Goal: Information Seeking & Learning: Learn about a topic

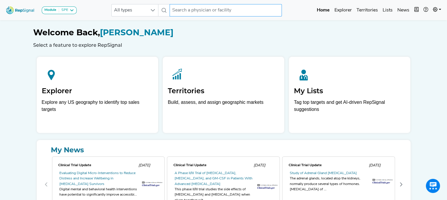
click at [184, 9] on input "text" at bounding box center [226, 10] width 112 height 12
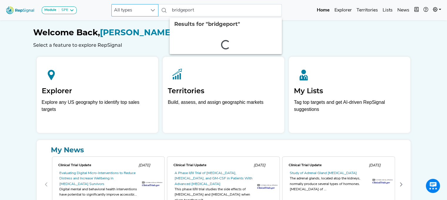
click at [146, 9] on span "All types" at bounding box center [129, 10] width 35 height 12
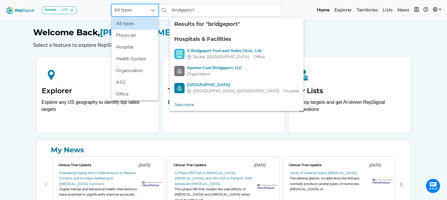
scroll to position [0, 4]
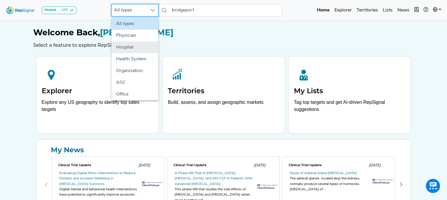
click at [138, 44] on li "Hospital" at bounding box center [134, 47] width 47 height 12
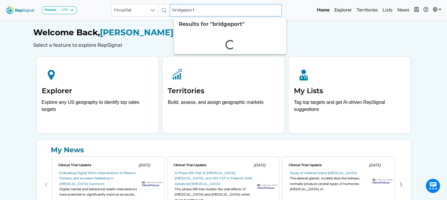
click at [210, 11] on input "bridgeport" at bounding box center [226, 10] width 112 height 12
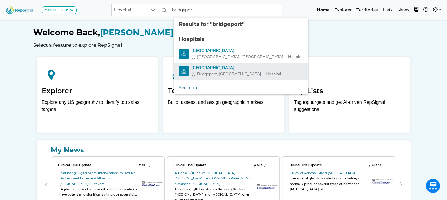
click at [208, 73] on span "Bridgeport, [GEOGRAPHIC_DATA]" at bounding box center [229, 74] width 64 height 6
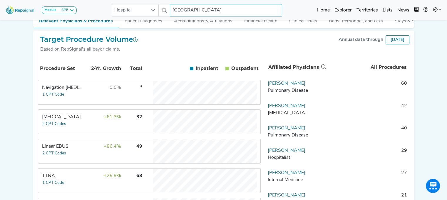
scroll to position [101, 4]
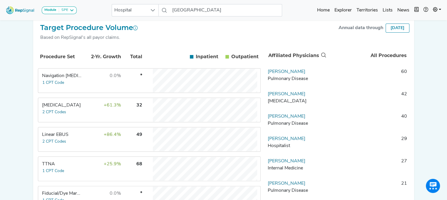
click at [92, 141] on td "+86.4%" at bounding box center [102, 140] width 38 height 24
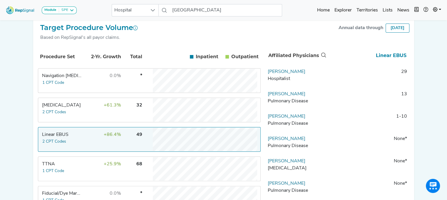
click at [74, 172] on td "TTNA 1 CPT Code" at bounding box center [61, 169] width 44 height 24
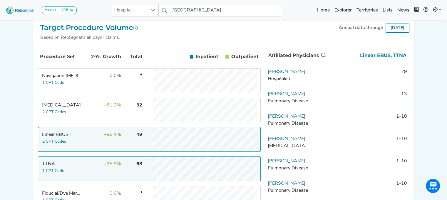
click at [74, 171] on td "TTNA 1 CPT Code" at bounding box center [61, 169] width 44 height 24
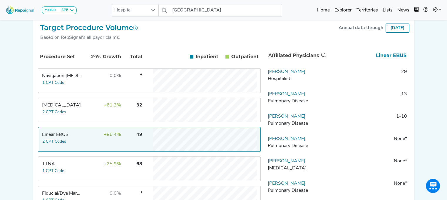
click at [77, 148] on td "Linear EBUS 2 CPT Codes" at bounding box center [61, 140] width 44 height 24
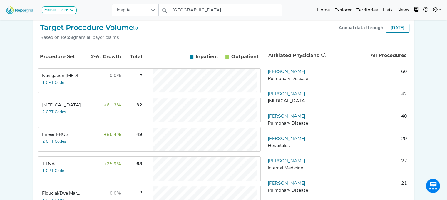
click at [70, 138] on div "Linear EBUS" at bounding box center [62, 134] width 40 height 7
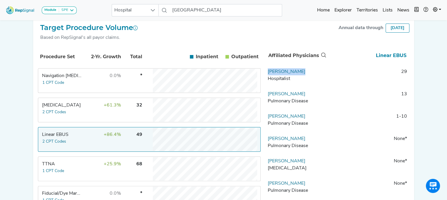
drag, startPoint x: 301, startPoint y: 73, endPoint x: 262, endPoint y: 78, distance: 39.0
click at [265, 78] on td "[PERSON_NAME][GEOGRAPHIC_DATA]" at bounding box center [296, 77] width 62 height 18
drag, startPoint x: 272, startPoint y: 76, endPoint x: 268, endPoint y: 76, distance: 3.2
click at [268, 74] on link "[PERSON_NAME]" at bounding box center [287, 71] width 38 height 5
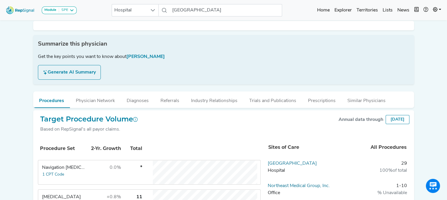
scroll to position [0, 4]
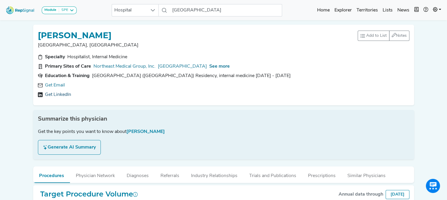
click at [58, 96] on link "Get LinkedIn" at bounding box center [58, 94] width 26 height 7
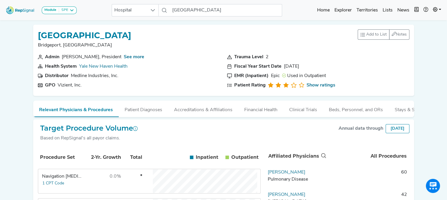
click at [340, 87] on section "Patient Rating Show ratings" at bounding box center [318, 85] width 182 height 7
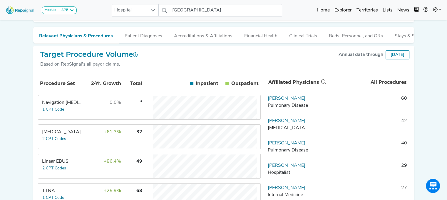
scroll to position [88, 4]
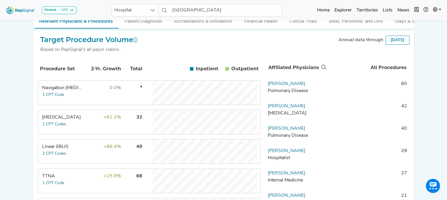
click at [67, 140] on tbody "Navigation [MEDICAL_DATA] 1 CPT Code 0.0% * [MEDICAL_DATA] 2 CPT Codes +61.3% 3…" at bounding box center [149, 195] width 223 height 230
click at [67, 150] on div "Linear EBUS" at bounding box center [62, 146] width 40 height 7
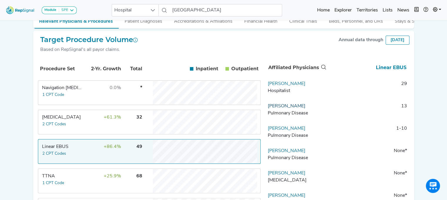
click at [305, 108] on link "[PERSON_NAME]" at bounding box center [287, 106] width 38 height 5
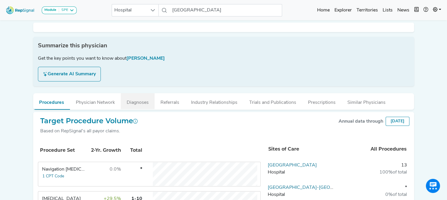
scroll to position [0, 4]
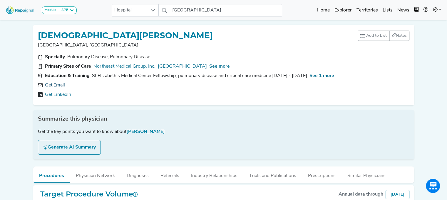
click at [52, 86] on link "Get Email" at bounding box center [55, 85] width 20 height 7
click at [209, 67] on span "See more" at bounding box center [219, 66] width 21 height 5
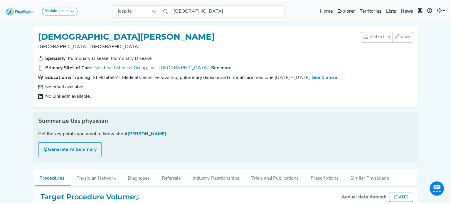
scroll to position [0, 0]
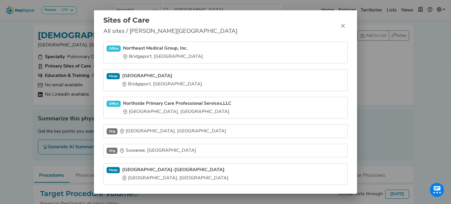
click at [26, 50] on div "Sites of Care All sites / [PERSON_NAME] Office Northeast Medical Group, Inc. [G…" at bounding box center [225, 102] width 451 height 204
click at [345, 25] on icon "Close" at bounding box center [343, 26] width 5 height 5
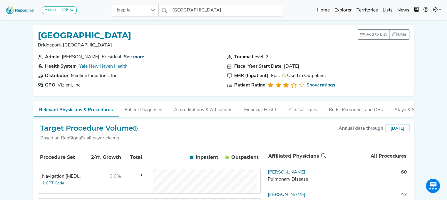
click at [132, 56] on link "See more" at bounding box center [134, 57] width 21 height 5
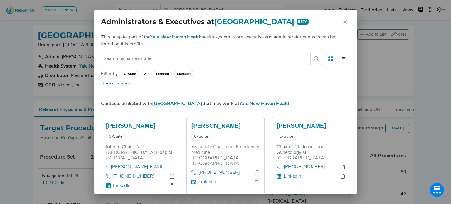
scroll to position [698, 0]
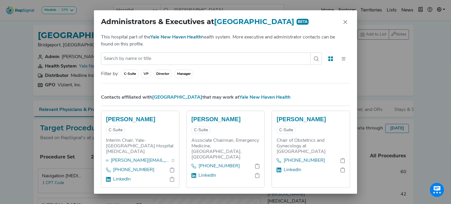
click at [136, 120] on h5 "[PERSON_NAME]" at bounding box center [140, 119] width 68 height 7
click at [133, 157] on link "[PERSON_NAME][EMAIL_ADDRESS][DOMAIN_NAME]" at bounding box center [141, 160] width 61 height 7
click at [9, 103] on div "Administrators & Executives at [GEOGRAPHIC_DATA] BETA This hospital part of the…" at bounding box center [225, 102] width 451 height 204
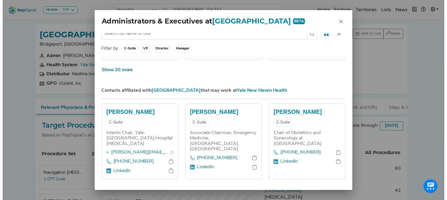
scroll to position [676, 0]
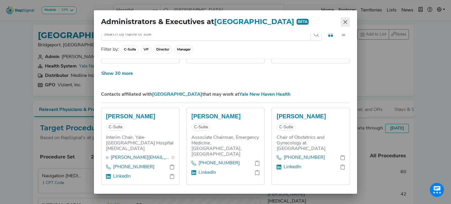
click at [344, 24] on icon "Close" at bounding box center [345, 22] width 5 height 5
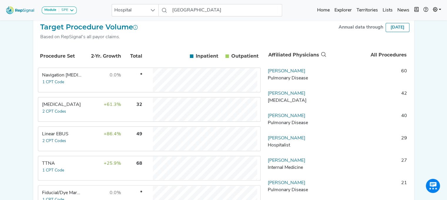
scroll to position [101, 0]
click at [87, 141] on td "+86.4%" at bounding box center [102, 139] width 38 height 24
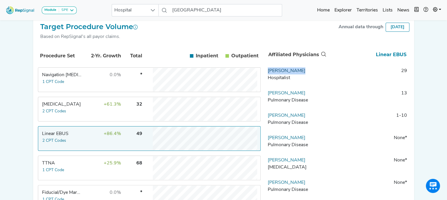
drag, startPoint x: 304, startPoint y: 77, endPoint x: 267, endPoint y: 77, distance: 36.2
click at [267, 77] on td "[PERSON_NAME][GEOGRAPHIC_DATA]" at bounding box center [296, 76] width 62 height 18
copy link "[PERSON_NAME]"
drag, startPoint x: 323, startPoint y: 97, endPoint x: 268, endPoint y: 97, distance: 54.7
click at [268, 97] on td "[PERSON_NAME] Pulmonary Disease" at bounding box center [296, 99] width 62 height 18
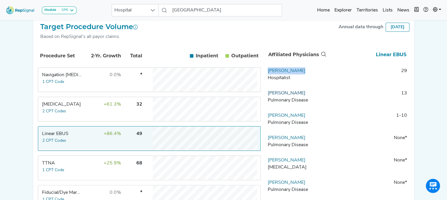
copy link "[PERSON_NAME]"
drag, startPoint x: 311, startPoint y: 121, endPoint x: 268, endPoint y: 118, distance: 43.3
click at [268, 118] on td "[PERSON_NAME] Pulmonary Disease" at bounding box center [296, 121] width 62 height 18
copy link "[PERSON_NAME]"
click at [78, 105] on div "[MEDICAL_DATA]" at bounding box center [62, 104] width 40 height 7
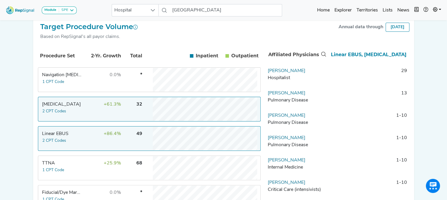
click at [76, 142] on td "Linear EBUS 2 CPT Codes" at bounding box center [61, 139] width 44 height 24
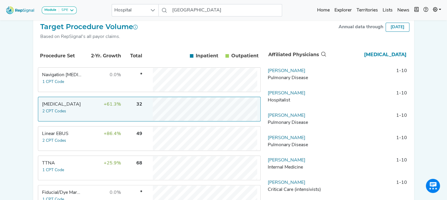
drag, startPoint x: 307, startPoint y: 75, endPoint x: 267, endPoint y: 75, distance: 40.6
click at [267, 75] on td "[PERSON_NAME] Pulmonary Disease" at bounding box center [296, 76] width 62 height 18
copy link "[PERSON_NAME]"
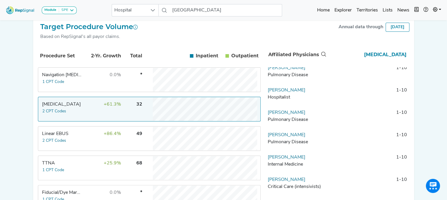
scroll to position [0, 0]
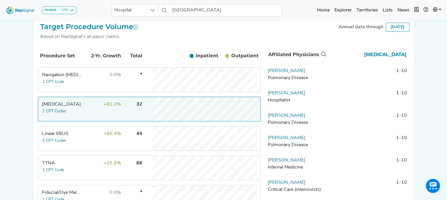
click at [83, 174] on td "+25.9%" at bounding box center [102, 168] width 38 height 24
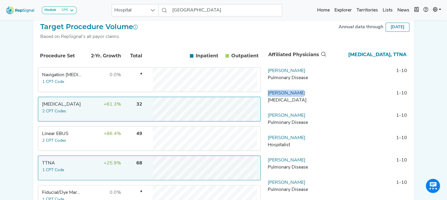
drag, startPoint x: 302, startPoint y: 97, endPoint x: 268, endPoint y: 99, distance: 34.1
click at [268, 99] on td "[PERSON_NAME][MEDICAL_DATA]" at bounding box center [296, 99] width 62 height 18
copy link "[PERSON_NAME]"
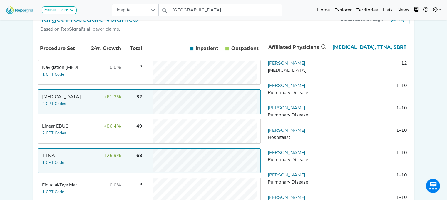
scroll to position [108, 0]
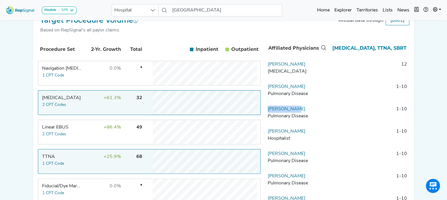
drag, startPoint x: 302, startPoint y: 114, endPoint x: 266, endPoint y: 114, distance: 35.9
click at [266, 114] on td "[PERSON_NAME] Pulmonary Disease" at bounding box center [296, 115] width 62 height 18
copy link "[PERSON_NAME]"
drag, startPoint x: 302, startPoint y: 158, endPoint x: 267, endPoint y: 157, distance: 35.0
click at [267, 157] on td "[PERSON_NAME] Pulmonary Disease" at bounding box center [296, 159] width 62 height 18
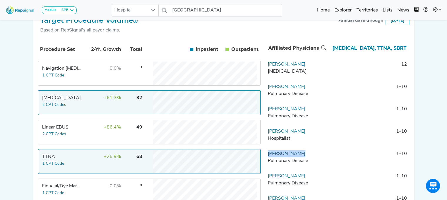
copy link "[PERSON_NAME]"
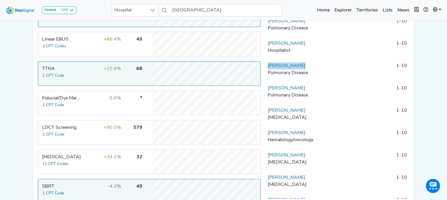
scroll to position [200, 0]
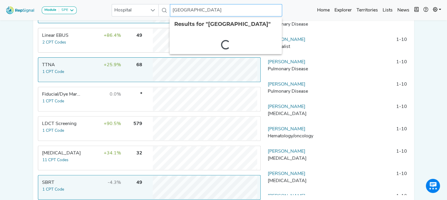
drag, startPoint x: 213, startPoint y: 10, endPoint x: 164, endPoint y: 7, distance: 49.2
click at [164, 7] on div "[GEOGRAPHIC_DATA] 2 results are available" at bounding box center [197, 10] width 170 height 12
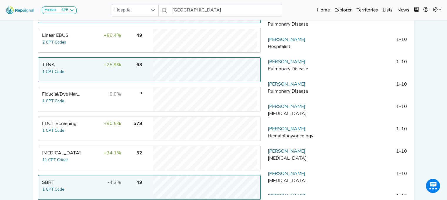
click at [164, 7] on div at bounding box center [164, 10] width 11 height 12
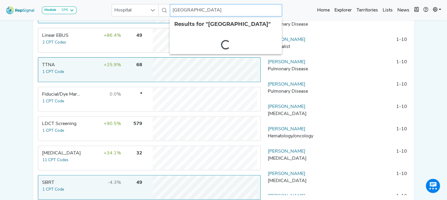
drag, startPoint x: 215, startPoint y: 9, endPoint x: 161, endPoint y: 8, distance: 53.8
click at [161, 8] on div "[GEOGRAPHIC_DATA] 2 results are available" at bounding box center [197, 10] width 170 height 12
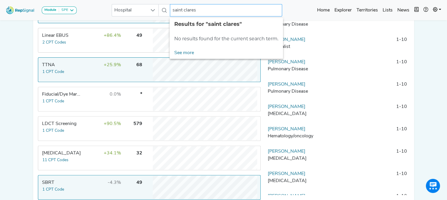
click at [182, 8] on input "saint clares" at bounding box center [226, 10] width 112 height 12
drag, startPoint x: 200, startPoint y: 10, endPoint x: 160, endPoint y: 5, distance: 40.3
click at [160, 5] on div "Hospital [GEOGRAPHIC_DATA] No results found" at bounding box center [197, 10] width 170 height 12
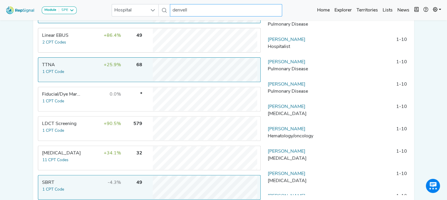
type input "denvelle"
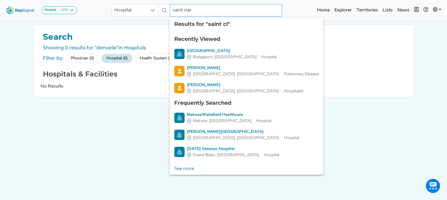
type input "saint clare"
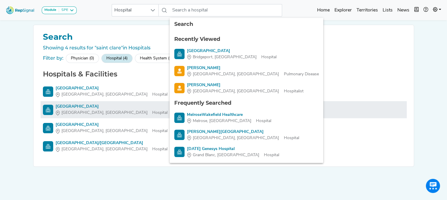
click at [93, 107] on div "[GEOGRAPHIC_DATA]" at bounding box center [112, 106] width 112 height 6
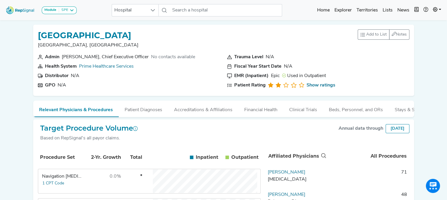
drag, startPoint x: 446, startPoint y: 20, endPoint x: 446, endPoint y: 41, distance: 20.9
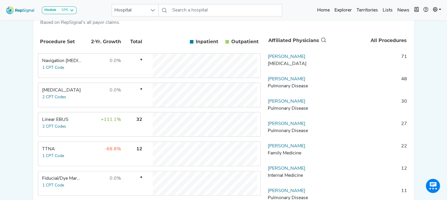
scroll to position [125, 0]
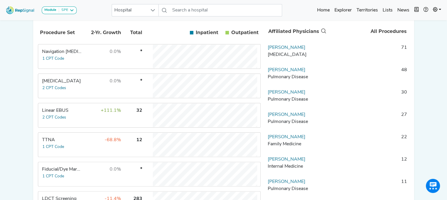
click at [76, 113] on div "Linear EBUS" at bounding box center [62, 110] width 40 height 7
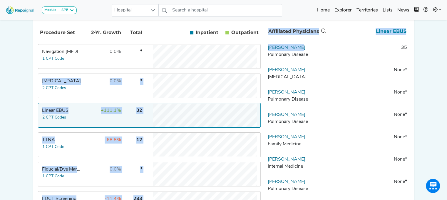
drag, startPoint x: 306, startPoint y: 51, endPoint x: 262, endPoint y: 50, distance: 43.8
click at [262, 50] on div "Procedure Set 2-Yr. Growth Total Inpatient In Outpatient Out Navigation [MEDICA…" at bounding box center [224, 150] width 372 height 257
click at [315, 44] on thead "Affiliated Physicians Linear EBUS" at bounding box center [337, 33] width 144 height 22
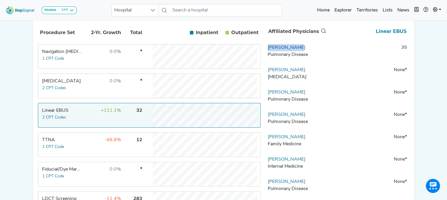
drag, startPoint x: 303, startPoint y: 52, endPoint x: 268, endPoint y: 51, distance: 35.0
click at [268, 51] on td "[PERSON_NAME] Pulmonary Disease" at bounding box center [296, 53] width 62 height 18
copy link "[PERSON_NAME]"
click at [278, 50] on link "[PERSON_NAME]" at bounding box center [287, 47] width 38 height 5
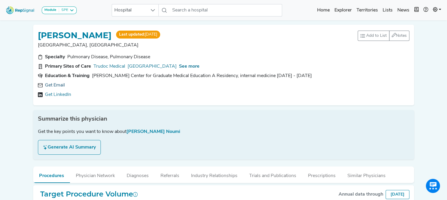
click at [56, 83] on link "Get Email" at bounding box center [55, 85] width 20 height 7
click at [95, 93] on link "[URL][DOMAIN_NAME]" at bounding box center [70, 94] width 50 height 7
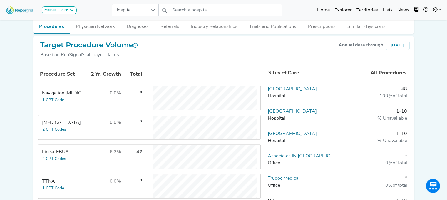
scroll to position [178, 0]
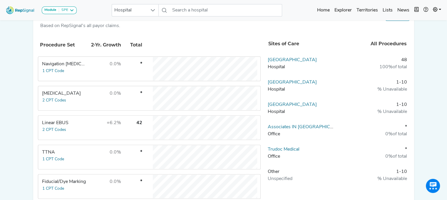
click at [94, 123] on td "+6.2%" at bounding box center [102, 128] width 38 height 24
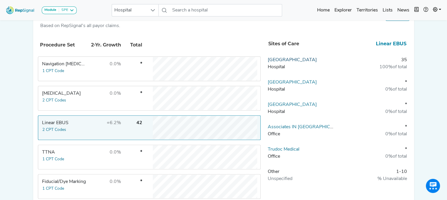
click at [295, 59] on link "[GEOGRAPHIC_DATA]" at bounding box center [292, 60] width 49 height 5
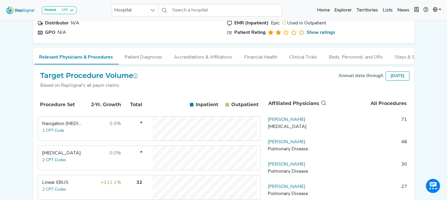
scroll to position [85, 0]
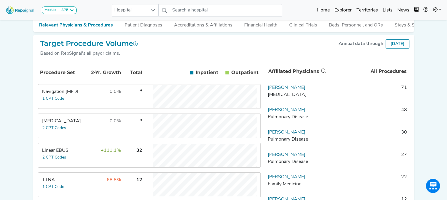
click at [91, 159] on td "+111.1%" at bounding box center [102, 155] width 38 height 24
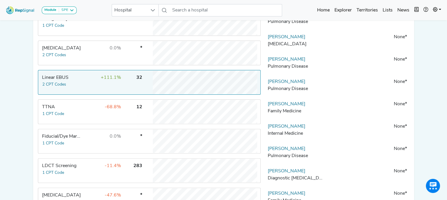
scroll to position [173, 0]
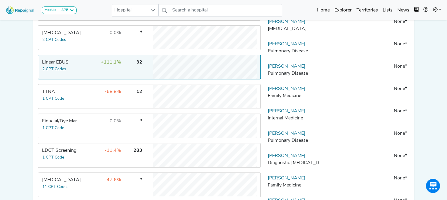
click at [84, 165] on td "-11.4%" at bounding box center [102, 155] width 38 height 24
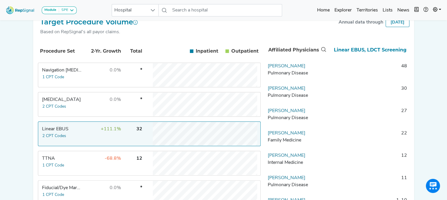
scroll to position [106, 0]
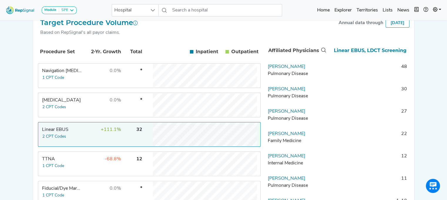
click at [90, 163] on td "-68.8%" at bounding box center [102, 164] width 38 height 24
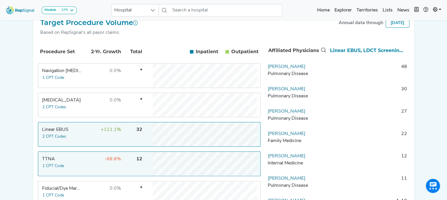
click at [90, 163] on td "-68.8%" at bounding box center [102, 164] width 38 height 24
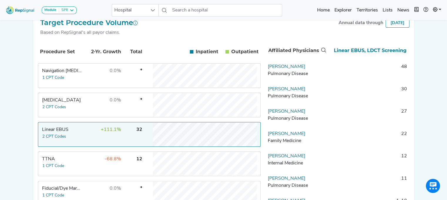
click at [88, 140] on td "+111.1%" at bounding box center [102, 135] width 38 height 24
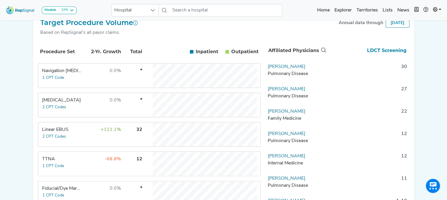
click at [80, 86] on td "Navigation [MEDICAL_DATA] 1 CPT Code" at bounding box center [61, 76] width 44 height 24
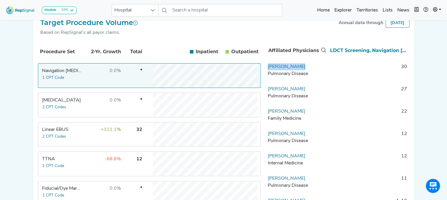
drag, startPoint x: 302, startPoint y: 73, endPoint x: 267, endPoint y: 70, distance: 34.8
click at [267, 70] on td "[PERSON_NAME] Pulmonary Disease" at bounding box center [296, 72] width 62 height 18
copy link "[PERSON_NAME]"
click at [194, 12] on input "text" at bounding box center [226, 10] width 112 height 12
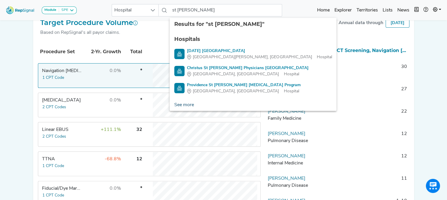
click at [183, 106] on link "See more" at bounding box center [184, 105] width 29 height 12
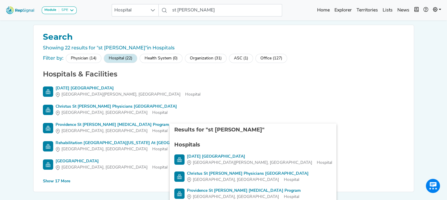
click at [67, 181] on div "Show 17 More" at bounding box center [56, 181] width 27 height 6
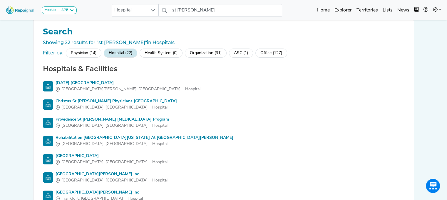
scroll to position [2, 0]
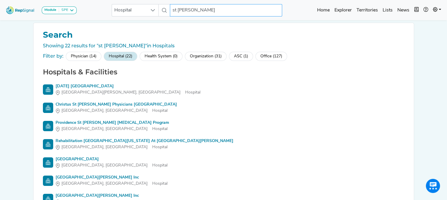
click at [178, 9] on input "st [PERSON_NAME]" at bounding box center [226, 10] width 112 height 12
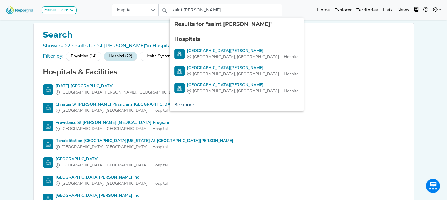
click at [190, 104] on link "See more" at bounding box center [184, 105] width 29 height 12
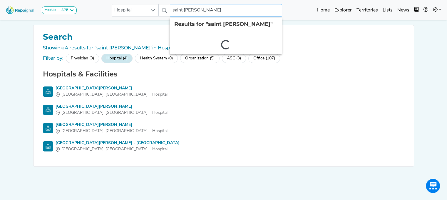
drag, startPoint x: 180, startPoint y: 10, endPoint x: 217, endPoint y: 9, distance: 36.8
click at [217, 9] on input "saint [PERSON_NAME]" at bounding box center [226, 10] width 112 height 12
type input "sc"
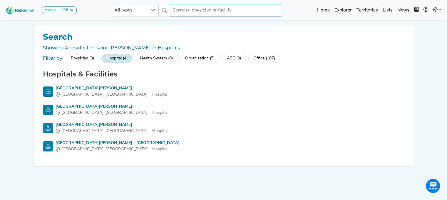
click at [180, 14] on input "text" at bounding box center [226, 10] width 112 height 12
click at [180, 14] on input "st" at bounding box center [226, 10] width 112 height 12
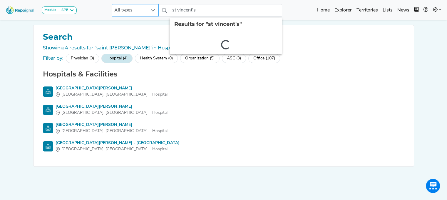
click at [135, 8] on span "All types" at bounding box center [129, 10] width 35 height 12
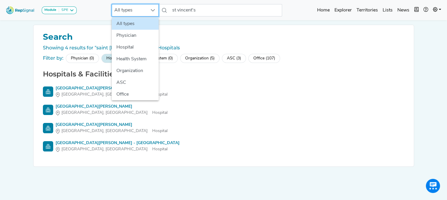
scroll to position [0, 4]
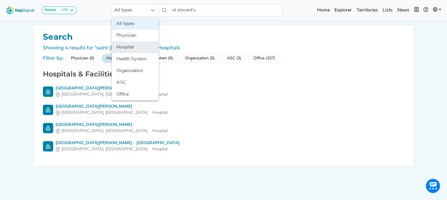
click at [130, 47] on li "Hospital" at bounding box center [135, 47] width 47 height 12
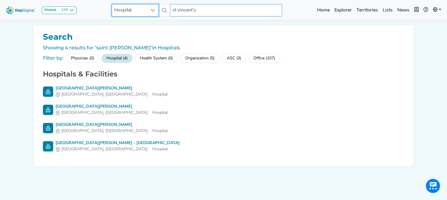
click at [205, 9] on input "st vincent's" at bounding box center [226, 10] width 112 height 12
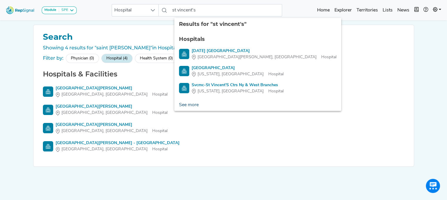
click at [179, 103] on link "See more" at bounding box center [188, 105] width 29 height 12
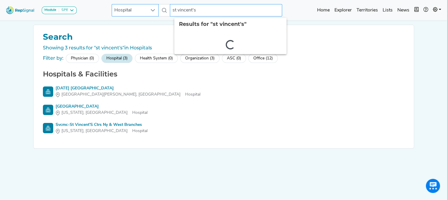
drag, startPoint x: 199, startPoint y: 9, endPoint x: 156, endPoint y: 7, distance: 43.2
click at [156, 7] on div "Hospital [GEOGRAPHIC_DATA]'s 2 results are available" at bounding box center [197, 10] width 170 height 12
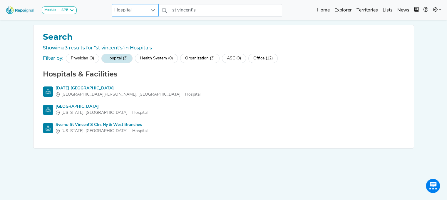
click at [156, 7] on div at bounding box center [152, 10] width 11 height 12
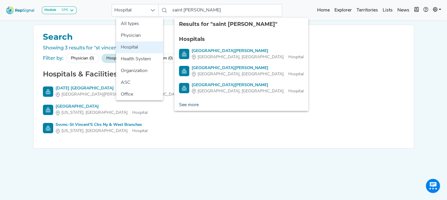
click at [191, 106] on link "See more" at bounding box center [188, 105] width 29 height 12
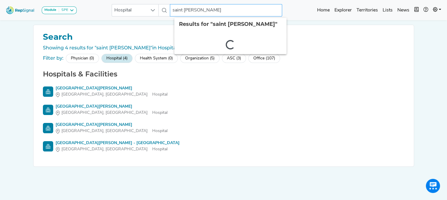
drag, startPoint x: 204, startPoint y: 8, endPoint x: 148, endPoint y: -8, distance: 58.9
click at [148, 0] on html "Module SPE [MEDICAL_DATA] Disposable Bronchoscope SBRT SPE TTNA [MEDICAL_DATA] …" at bounding box center [223, 110] width 447 height 220
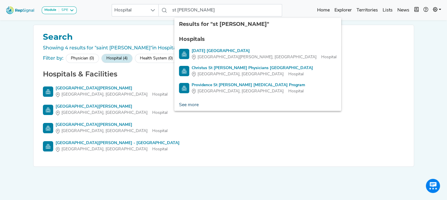
click at [181, 103] on link "See more" at bounding box center [188, 105] width 29 height 12
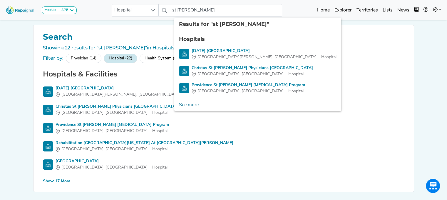
click at [63, 180] on div "Show 17 More" at bounding box center [56, 181] width 27 height 6
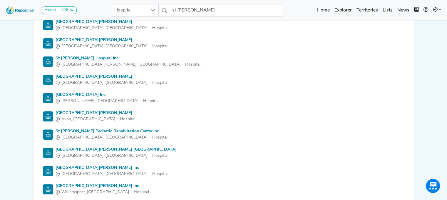
scroll to position [32, 4]
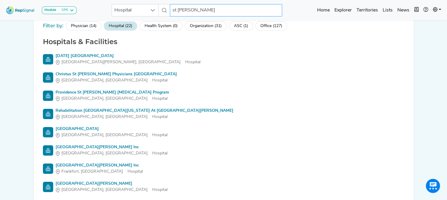
click at [176, 10] on input "st [PERSON_NAME]" at bounding box center [226, 10] width 112 height 12
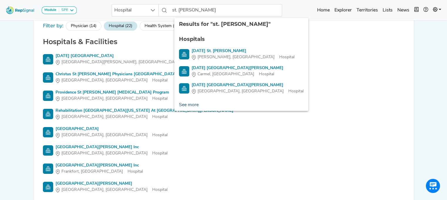
click at [188, 104] on link "See more" at bounding box center [188, 105] width 29 height 12
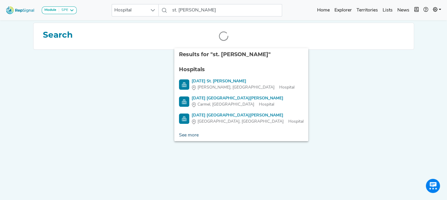
scroll to position [0, 4]
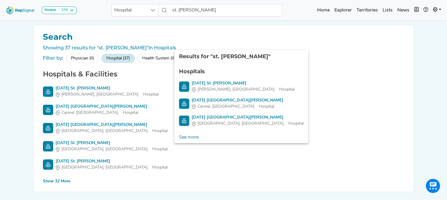
click at [53, 180] on div "Show 32 More" at bounding box center [56, 181] width 27 height 6
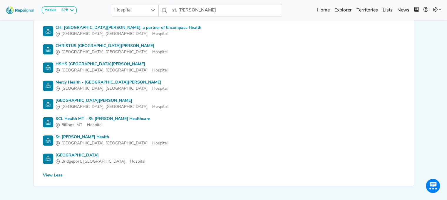
scroll to position [601, 4]
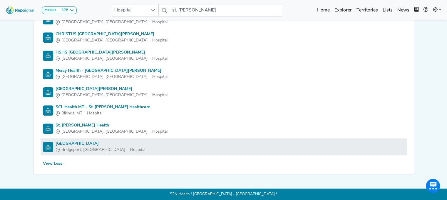
click at [73, 149] on span "Bridgeport, [GEOGRAPHIC_DATA]" at bounding box center [93, 150] width 64 height 6
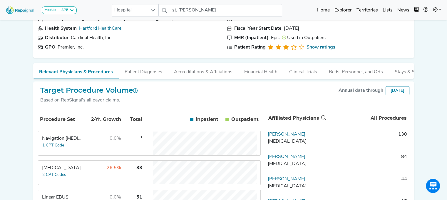
scroll to position [86, 4]
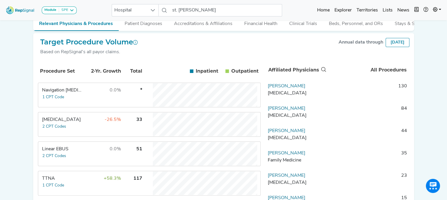
click at [83, 136] on td "-26.5%" at bounding box center [102, 125] width 38 height 24
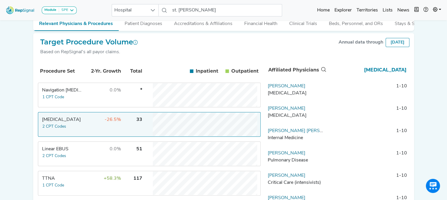
click at [78, 154] on tr "Linear EBUS 2 CPT Codes 0.0% 51" at bounding box center [149, 153] width 223 height 25
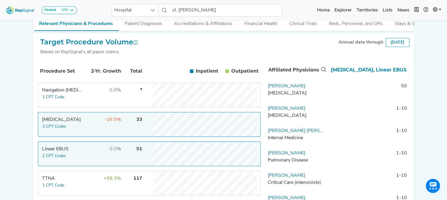
click at [83, 131] on td "-26.5%" at bounding box center [102, 125] width 38 height 24
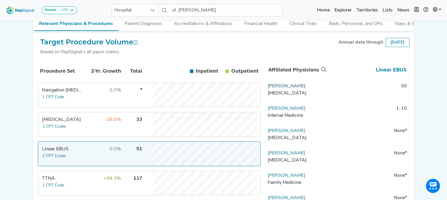
click at [286, 88] on link "[PERSON_NAME]" at bounding box center [287, 86] width 38 height 5
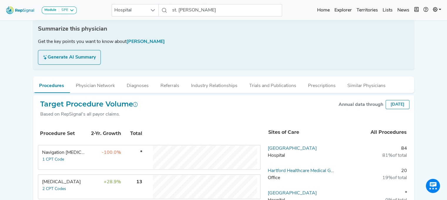
scroll to position [0, 4]
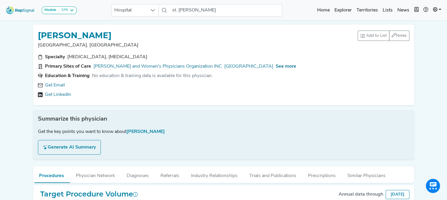
click at [56, 90] on div "Get Email Get LinkedIn" at bounding box center [224, 90] width 372 height 16
click at [55, 94] on link "Get LinkedIn" at bounding box center [58, 94] width 26 height 7
click at [276, 64] on span "See more" at bounding box center [286, 66] width 21 height 5
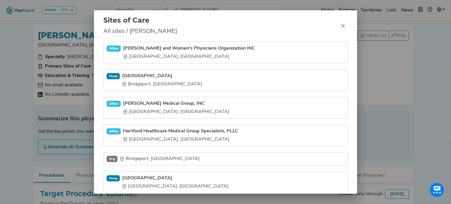
click at [18, 76] on div "Sites of Care All sites / [PERSON_NAME] Office [PERSON_NAME] and Women's Physic…" at bounding box center [225, 102] width 451 height 204
click at [19, 35] on div "Sites of Care All sites / [PERSON_NAME] Office [PERSON_NAME] and Women's Physic…" at bounding box center [225, 102] width 451 height 204
click at [346, 26] on button "Close" at bounding box center [343, 25] width 9 height 9
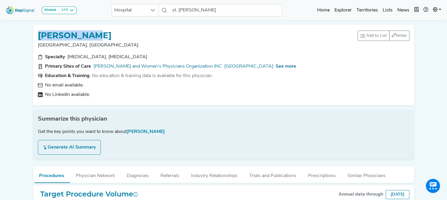
drag, startPoint x: 114, startPoint y: 35, endPoint x: 38, endPoint y: 26, distance: 76.1
click at [38, 26] on div "[PERSON_NAME] [GEOGRAPHIC_DATA], [GEOGRAPHIC_DATA] Add to List Recent Lists: St…" at bounding box center [223, 65] width 381 height 81
copy h1 "[PERSON_NAME]"
click at [224, 65] on link "[GEOGRAPHIC_DATA]" at bounding box center [248, 66] width 49 height 7
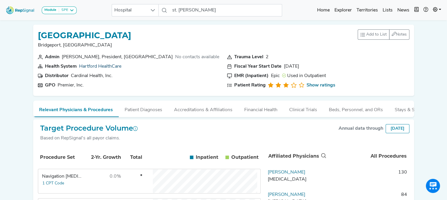
click at [113, 67] on link "Hartford HealthCare" at bounding box center [100, 66] width 42 height 5
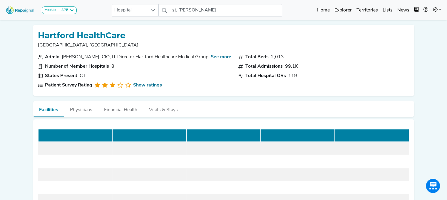
click at [216, 38] on h1 "Hartford HealthCare" at bounding box center [224, 36] width 372 height 10
click at [195, 42] on p "[GEOGRAPHIC_DATA], [GEOGRAPHIC_DATA]" at bounding box center [224, 45] width 372 height 7
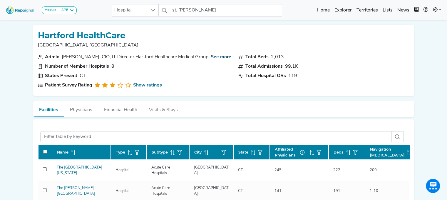
click at [211, 53] on link "See more" at bounding box center [221, 56] width 21 height 7
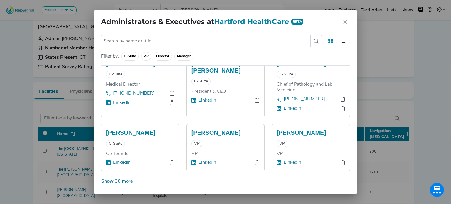
scroll to position [533, 0]
click at [122, 177] on button "Show 30 more" at bounding box center [117, 181] width 32 height 11
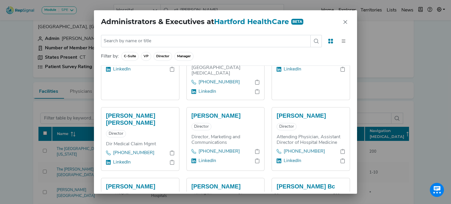
scroll to position [1236, 0]
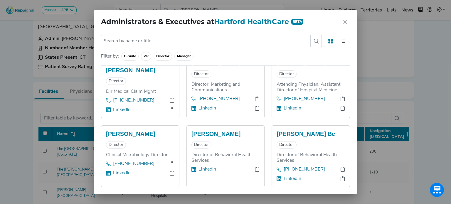
click at [111, 192] on button "Show 30 more" at bounding box center [117, 197] width 32 height 11
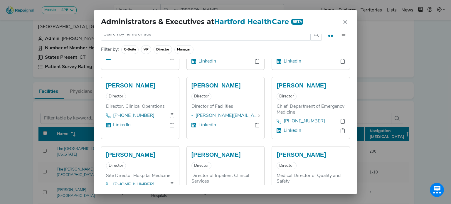
scroll to position [1497, 0]
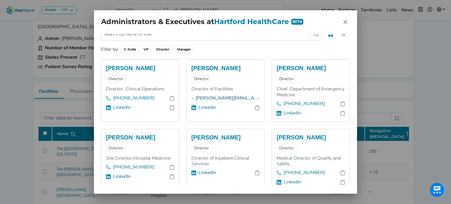
click at [229, 95] on link "[PERSON_NAME][EMAIL_ADDRESS][PERSON_NAME][DOMAIN_NAME]" at bounding box center [227, 98] width 62 height 7
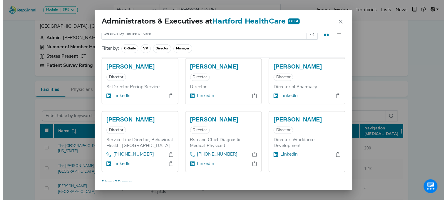
scroll to position [1925, 0]
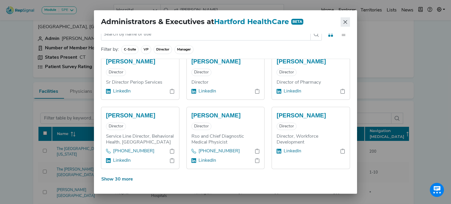
click at [347, 17] on button "Close" at bounding box center [345, 21] width 9 height 9
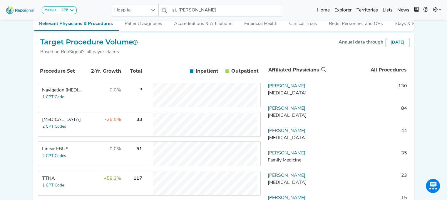
scroll to position [89, 0]
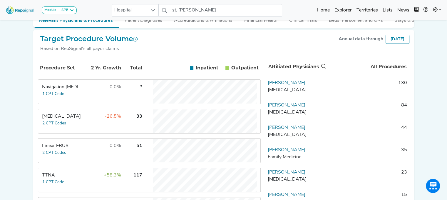
click at [86, 149] on td "0.0%" at bounding box center [102, 151] width 38 height 24
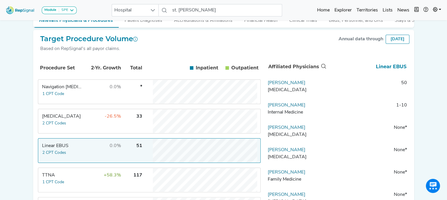
click at [82, 123] on tr "[MEDICAL_DATA] 2 CPT Codes -26.5% 33" at bounding box center [149, 121] width 223 height 25
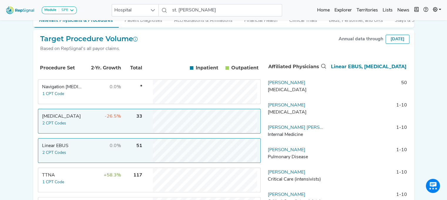
click at [88, 127] on td "-26.5%" at bounding box center [102, 121] width 38 height 24
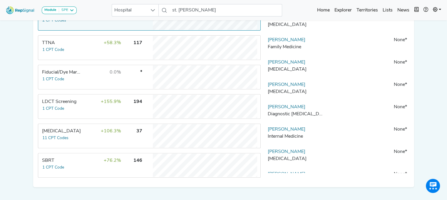
scroll to position [223, 0]
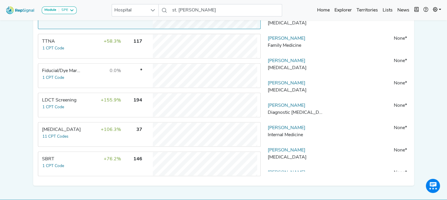
click at [82, 166] on tr "SBRT 1 CPT Code +76.2% 146" at bounding box center [149, 163] width 223 height 25
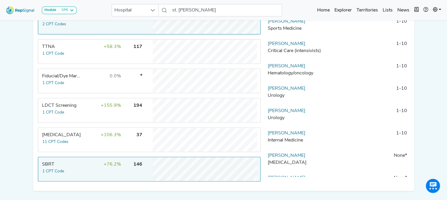
scroll to position [218, 0]
click at [95, 173] on td "+76.2%" at bounding box center [102, 169] width 38 height 24
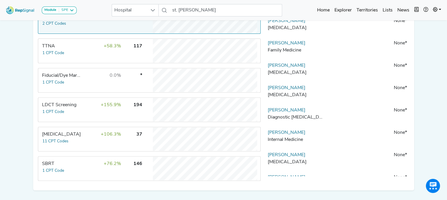
click at [83, 107] on td "+155.9%" at bounding box center [102, 110] width 38 height 24
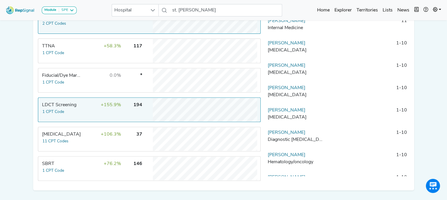
click at [83, 107] on td "+155.9%" at bounding box center [102, 110] width 38 height 24
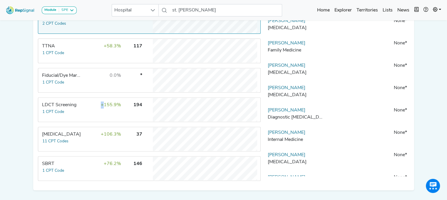
click at [83, 107] on td "+155.9%" at bounding box center [102, 110] width 38 height 24
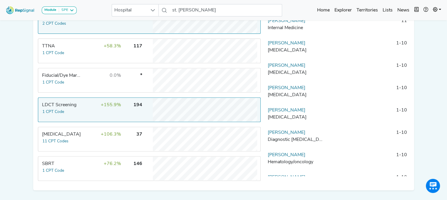
click at [68, 107] on div "LDCT Screening" at bounding box center [62, 104] width 40 height 7
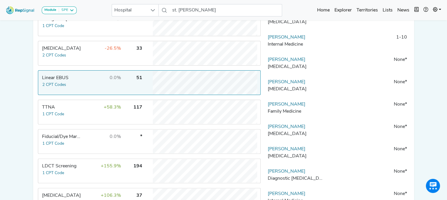
scroll to position [115, 0]
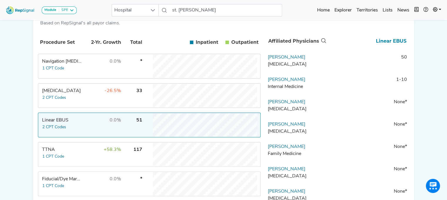
click at [93, 100] on td "-26.5%" at bounding box center [102, 96] width 38 height 24
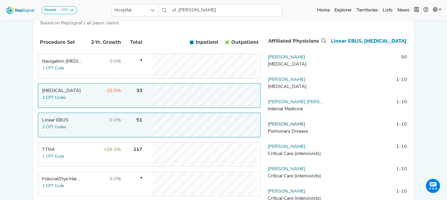
click at [305, 127] on link "[PERSON_NAME]" at bounding box center [287, 124] width 38 height 5
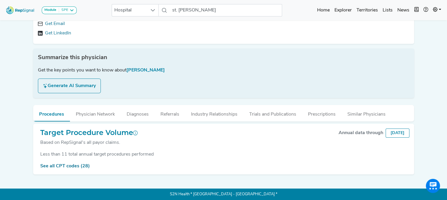
scroll to position [4, 0]
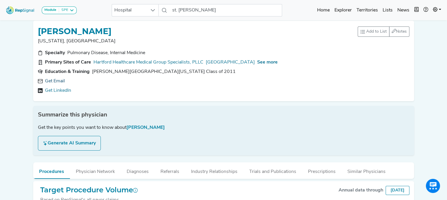
click at [59, 78] on link "Get Email" at bounding box center [55, 81] width 20 height 7
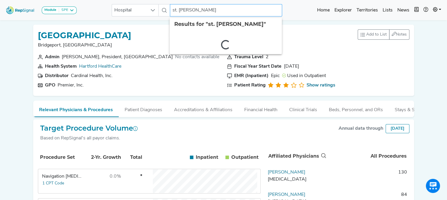
drag, startPoint x: 172, startPoint y: 10, endPoint x: 317, endPoint y: -3, distance: 146.4
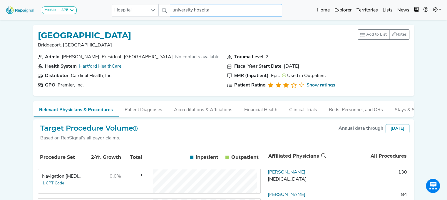
type input "[GEOGRAPHIC_DATA]"
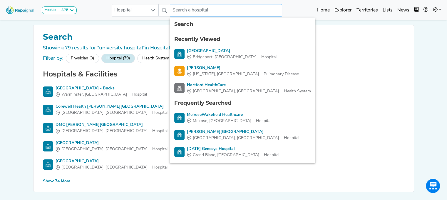
click at [243, 13] on input "text" at bounding box center [226, 10] width 112 height 12
click at [66, 181] on div "Show 74 More" at bounding box center [56, 181] width 27 height 6
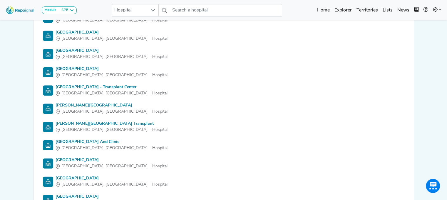
scroll to position [720, 0]
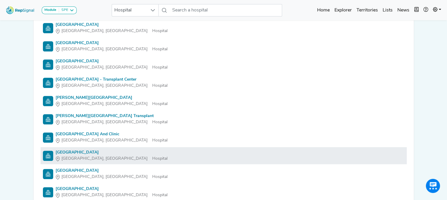
click at [86, 150] on div "[GEOGRAPHIC_DATA]" at bounding box center [112, 152] width 112 height 6
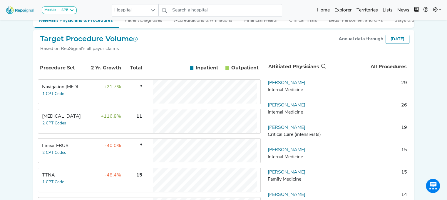
scroll to position [110, 0]
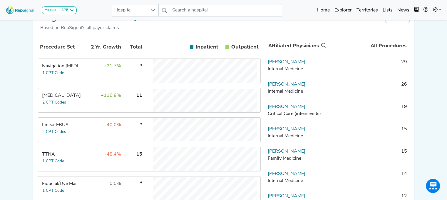
click at [90, 107] on td "+116.8%" at bounding box center [102, 100] width 38 height 24
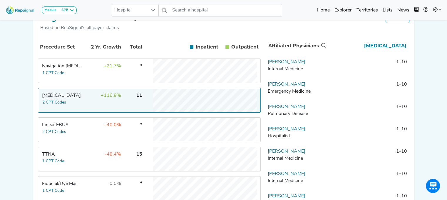
click at [103, 160] on td "-48.4%" at bounding box center [102, 159] width 38 height 24
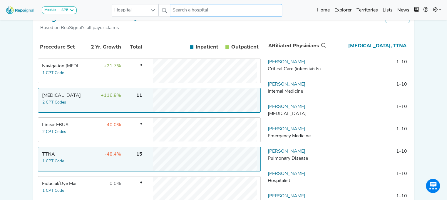
click at [179, 7] on input "text" at bounding box center [226, 10] width 112 height 12
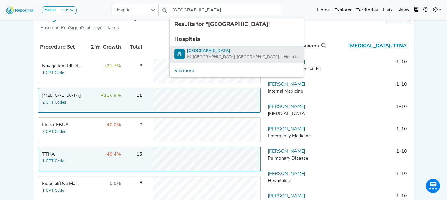
click at [192, 58] on div "[GEOGRAPHIC_DATA], [GEOGRAPHIC_DATA]" at bounding box center [235, 57] width 97 height 6
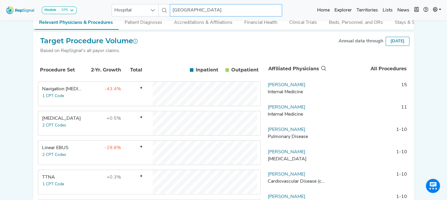
scroll to position [88, 0]
click at [80, 146] on td "Linear EBUS 2 CPT Codes" at bounding box center [61, 152] width 44 height 24
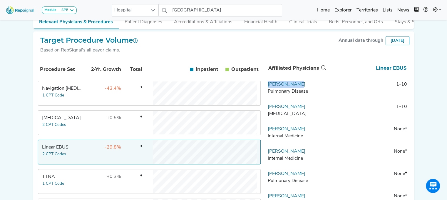
drag, startPoint x: 301, startPoint y: 86, endPoint x: 267, endPoint y: 87, distance: 34.1
click at [267, 87] on td "[PERSON_NAME] Pulmonary Disease" at bounding box center [296, 90] width 62 height 18
click at [93, 96] on td "-43.4%" at bounding box center [102, 93] width 38 height 24
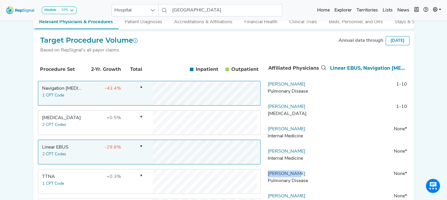
drag, startPoint x: 298, startPoint y: 180, endPoint x: 268, endPoint y: 180, distance: 30.0
click at [268, 180] on td "[PERSON_NAME] Pulmonary Disease" at bounding box center [296, 179] width 62 height 18
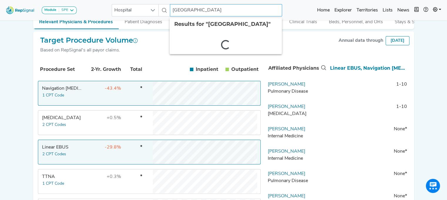
drag, startPoint x: 170, startPoint y: 11, endPoint x: 284, endPoint y: 19, distance: 113.8
click at [284, 19] on body "Module SPE [MEDICAL_DATA] Disposable Bronchoscope SBRT SPE TTNA [MEDICAL_DATA] …" at bounding box center [223, 129] width 447 height 434
drag, startPoint x: 228, startPoint y: 7, endPoint x: 142, endPoint y: 14, distance: 85.5
click at [142, 14] on div "Hospital [GEOGRAPHIC_DATA] 2 results are available" at bounding box center [197, 10] width 170 height 12
type input "[PERSON_NAME] & memorial"
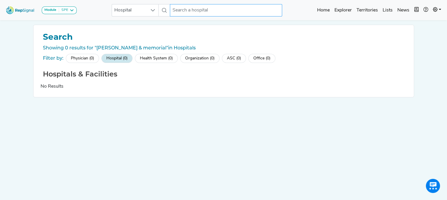
click at [185, 8] on input "text" at bounding box center [226, 10] width 112 height 12
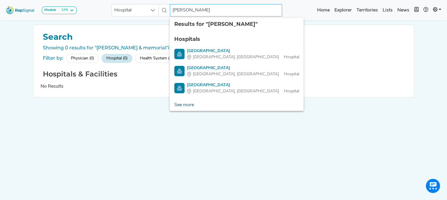
type input "[PERSON_NAME]"
click at [179, 106] on link "See more" at bounding box center [184, 105] width 29 height 12
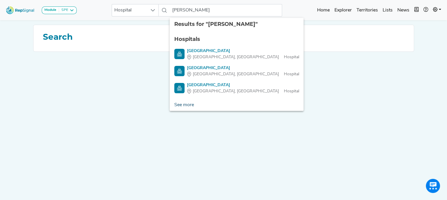
click at [190, 104] on link "See more" at bounding box center [184, 105] width 29 height 12
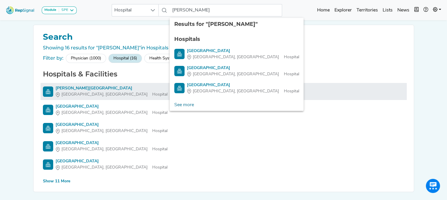
click at [74, 85] on div "[PERSON_NAME][GEOGRAPHIC_DATA]" at bounding box center [112, 88] width 112 height 6
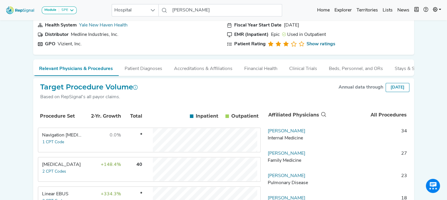
scroll to position [67, 0]
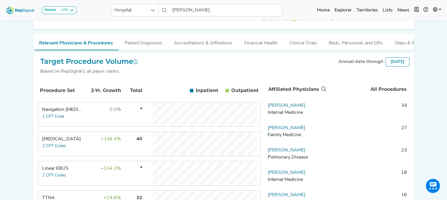
click at [97, 174] on td "+334.3%" at bounding box center [102, 173] width 38 height 24
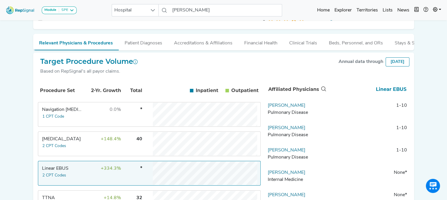
drag, startPoint x: 319, startPoint y: 110, endPoint x: 267, endPoint y: 110, distance: 51.7
click at [267, 110] on td "[PERSON_NAME] Rahi Pulmonary Disease" at bounding box center [296, 111] width 62 height 18
click at [277, 108] on link "[PERSON_NAME]" at bounding box center [287, 105] width 38 height 5
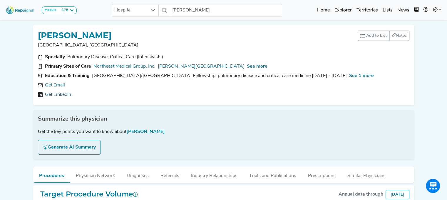
click at [51, 93] on link "Get LinkedIn" at bounding box center [58, 94] width 26 height 7
click at [63, 90] on div "No email available. [URL][DOMAIN_NAME]" at bounding box center [224, 90] width 372 height 16
click at [65, 95] on link "[URL][DOMAIN_NAME]" at bounding box center [70, 94] width 50 height 7
click at [210, 64] on link "[PERSON_NAME][GEOGRAPHIC_DATA]" at bounding box center [201, 66] width 87 height 7
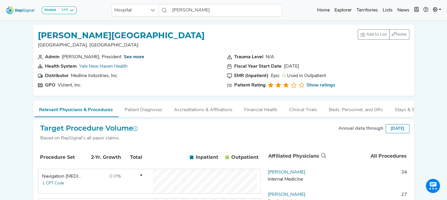
click at [138, 55] on link "See more" at bounding box center [134, 57] width 21 height 5
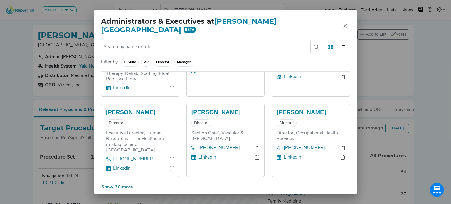
scroll to position [32, 0]
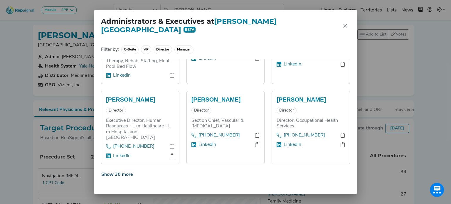
click at [127, 169] on button "Show 30 more" at bounding box center [117, 174] width 32 height 11
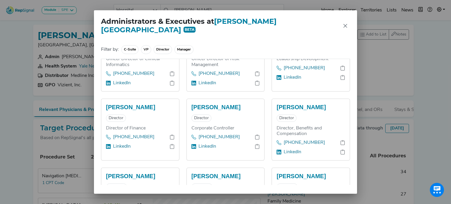
scroll to position [738, 0]
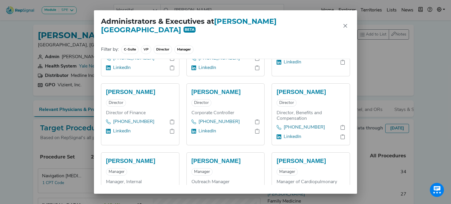
click at [346, 179] on div "This hospital part of the Yale New Haven Health health system. More executive a…" at bounding box center [225, 117] width 263 height 153
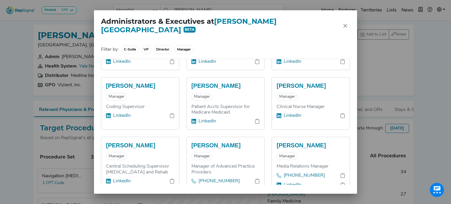
scroll to position [1044, 0]
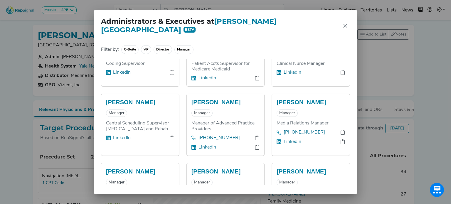
click at [346, 178] on div "This hospital part of the Yale New Haven Health health system. More executive a…" at bounding box center [225, 117] width 263 height 153
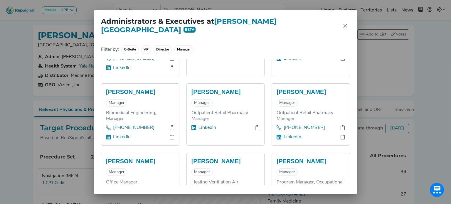
scroll to position [1208, 0]
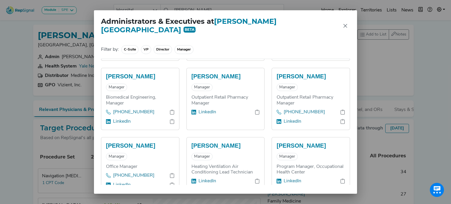
click at [346, 178] on div "This hospital part of the Yale New Haven Health health system. More executive a…" at bounding box center [225, 117] width 263 height 153
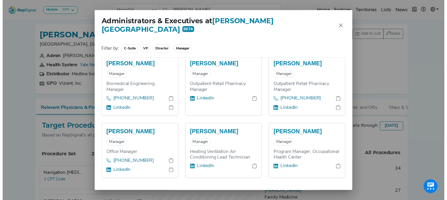
scroll to position [1239, 0]
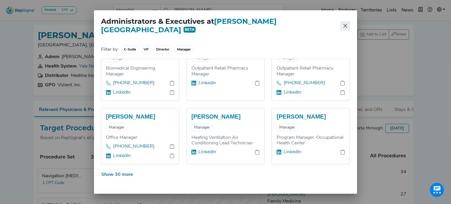
click at [344, 27] on icon "Close" at bounding box center [345, 26] width 5 height 5
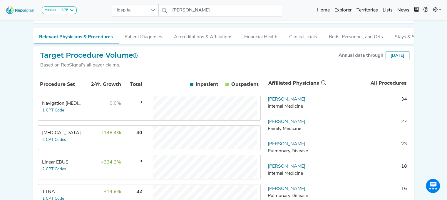
scroll to position [96, 0]
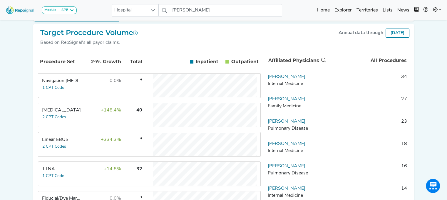
click at [92, 144] on td "+334.3%" at bounding box center [102, 145] width 38 height 24
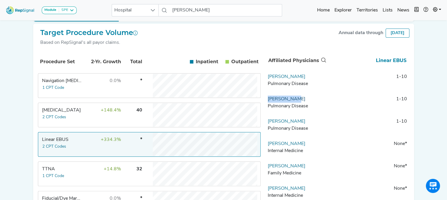
drag, startPoint x: 302, startPoint y: 102, endPoint x: 269, endPoint y: 104, distance: 33.9
click at [269, 104] on td "[PERSON_NAME] Pulmonary Disease" at bounding box center [296, 105] width 62 height 18
click at [296, 129] on div "Pulmonary Disease" at bounding box center [296, 128] width 57 height 7
click at [297, 128] on td "[PERSON_NAME] Pulmonary Disease" at bounding box center [296, 127] width 62 height 18
drag, startPoint x: 296, startPoint y: 125, endPoint x: 269, endPoint y: 126, distance: 26.8
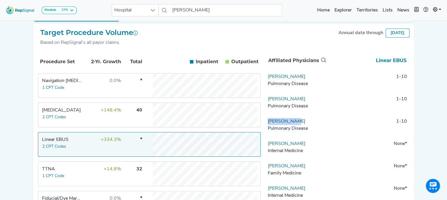
click at [269, 126] on td "[PERSON_NAME] Pulmonary Disease" at bounding box center [296, 127] width 62 height 18
click at [86, 118] on td "+148.4%" at bounding box center [102, 115] width 38 height 24
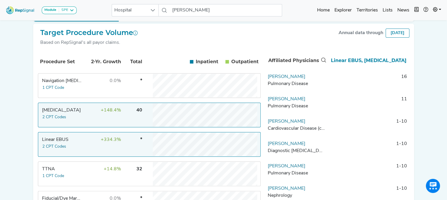
click at [97, 181] on td "+14.8%" at bounding box center [102, 174] width 38 height 24
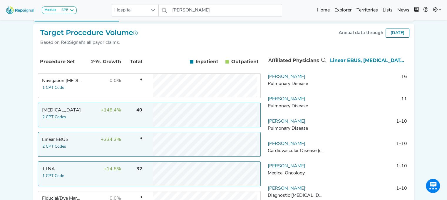
drag, startPoint x: 317, startPoint y: 124, endPoint x: 266, endPoint y: 124, distance: 51.7
click at [266, 124] on td "[PERSON_NAME] Pulmonary Disease" at bounding box center [296, 127] width 62 height 18
